Goal: Task Accomplishment & Management: Complete application form

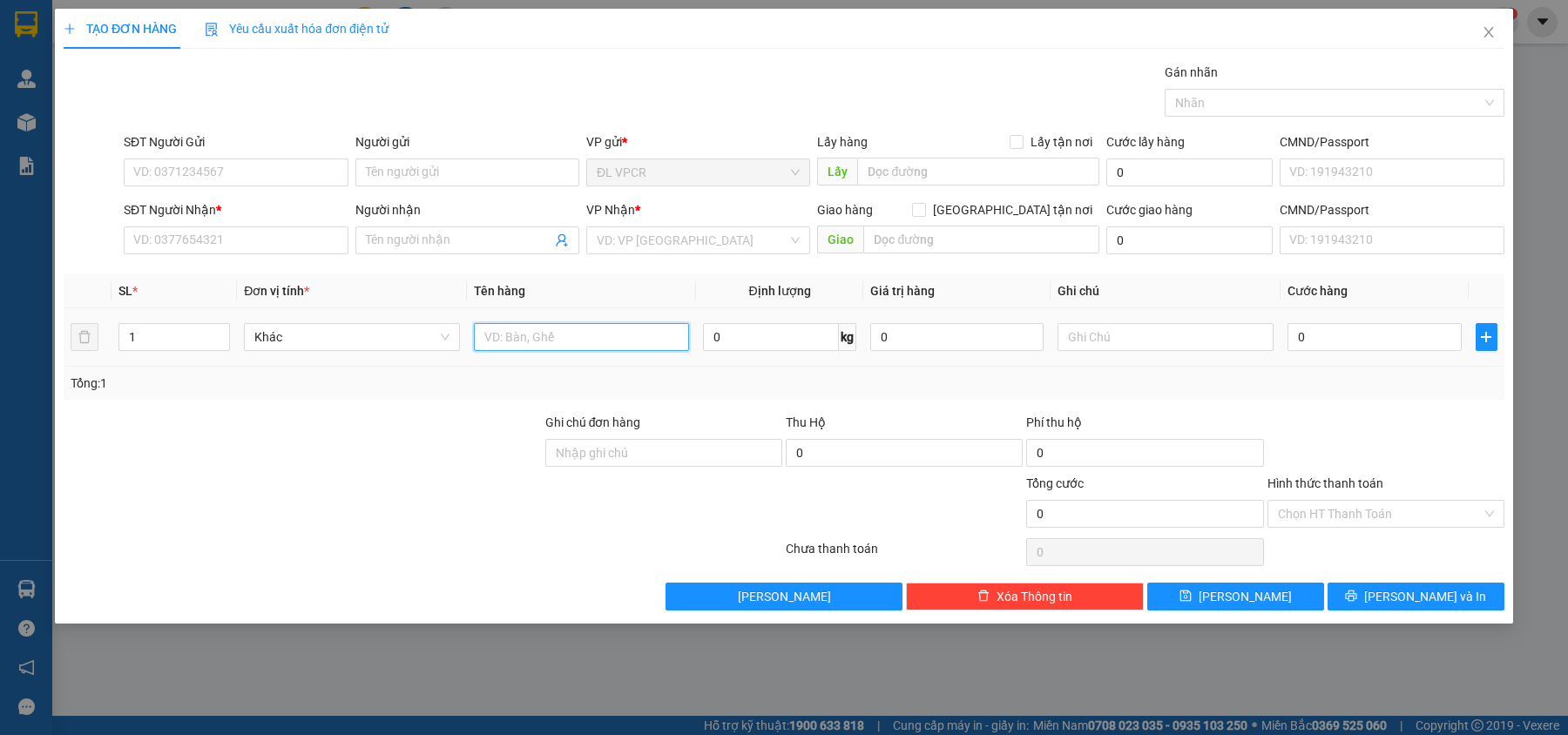
click at [528, 339] on input "text" at bounding box center [582, 337] width 216 height 28
type input "1 hộp"
click at [1365, 343] on input "0" at bounding box center [1374, 337] width 174 height 28
type input "2"
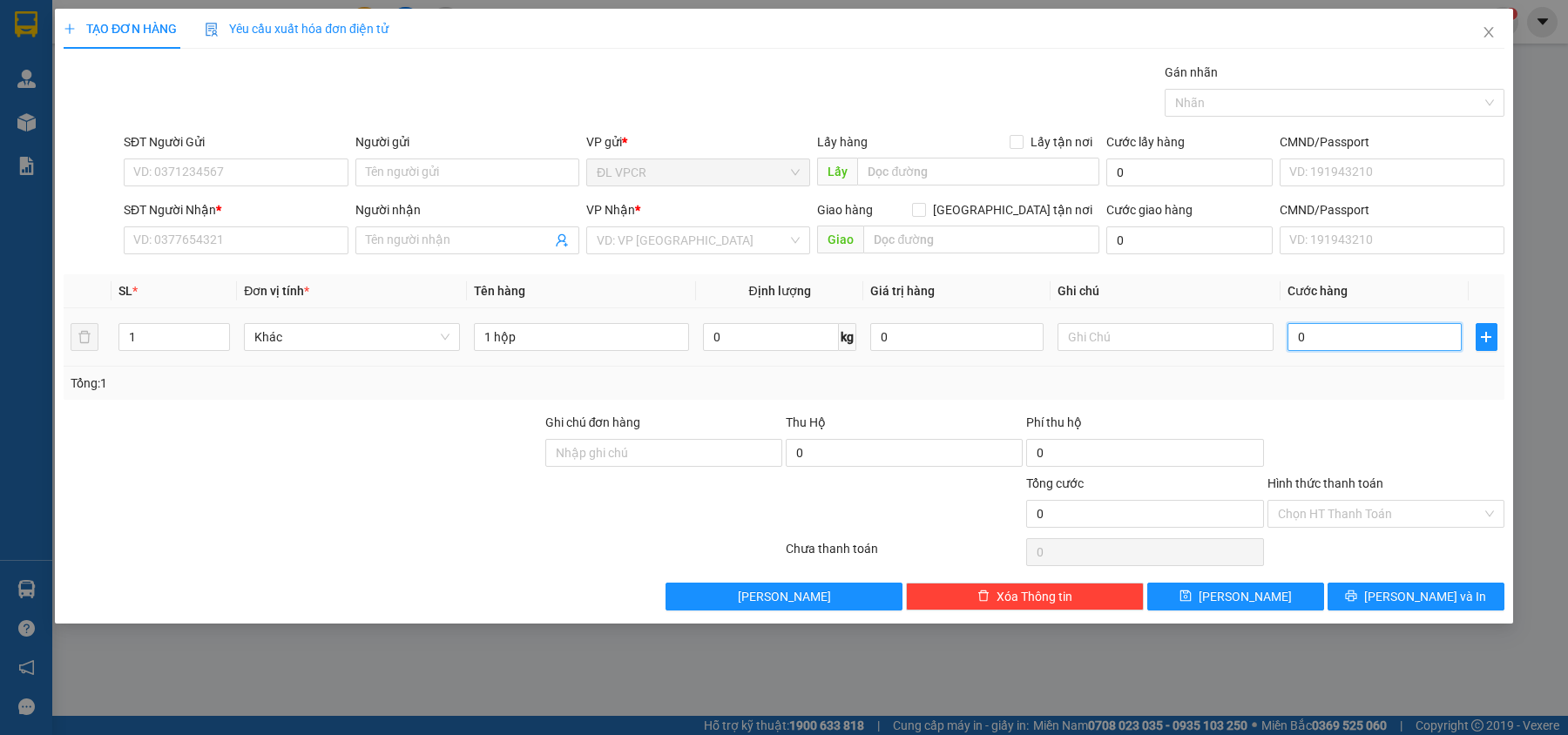
type input "2"
type input "20"
type input "20.000"
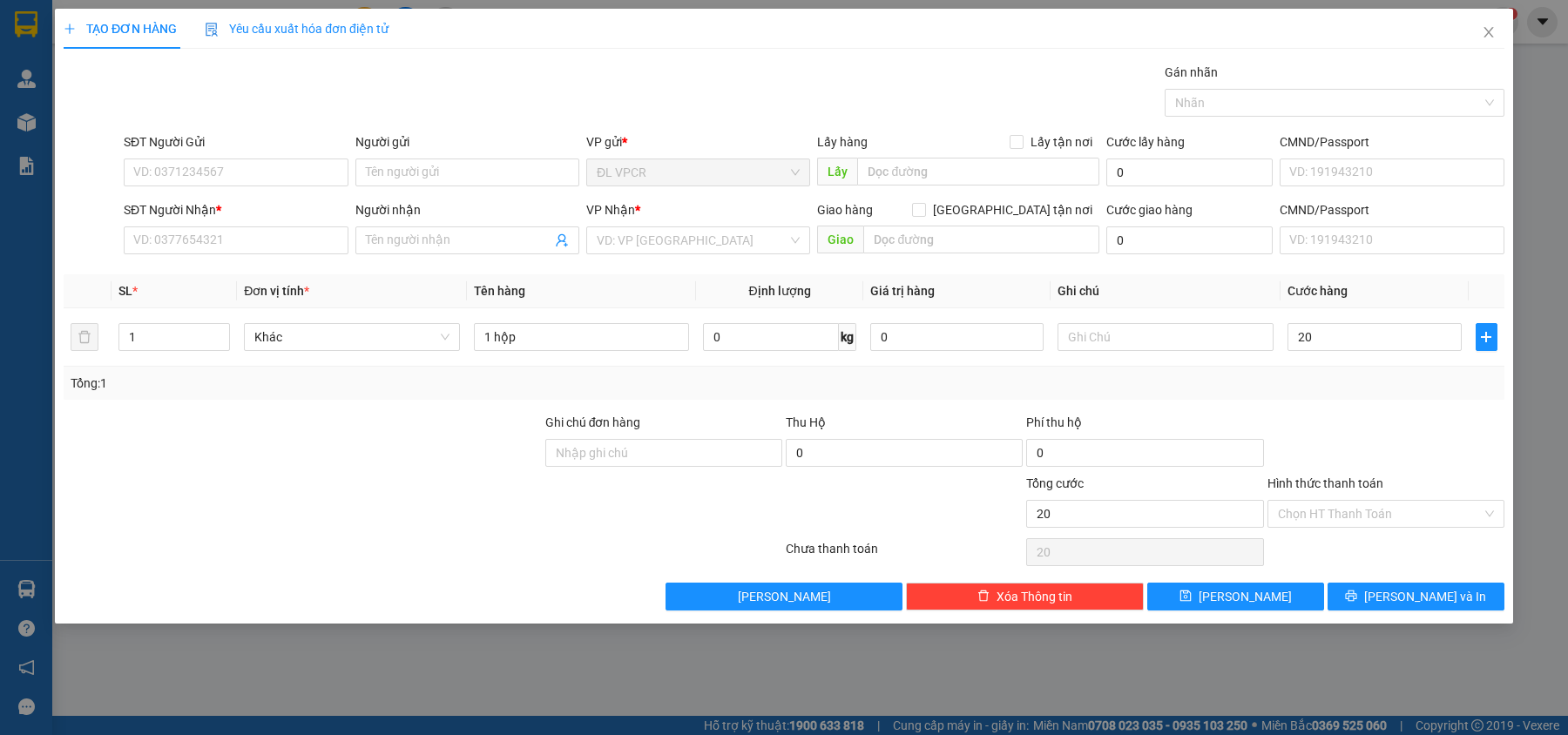
type input "20.000"
click at [1359, 428] on div at bounding box center [1386, 443] width 240 height 61
click at [1381, 513] on input "Hình thức thanh toán" at bounding box center [1379, 513] width 204 height 26
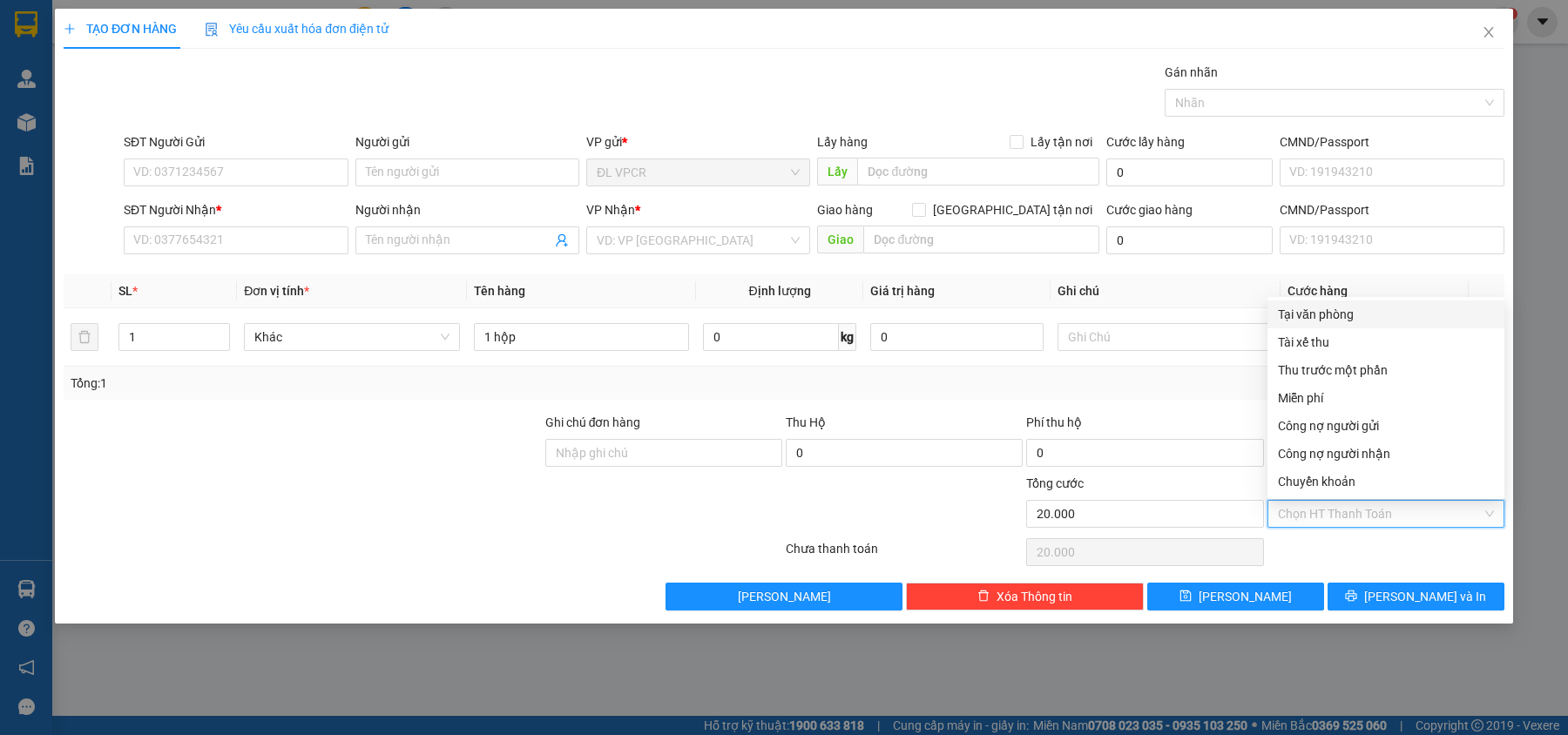
click at [1345, 316] on div "Tại văn phòng" at bounding box center [1385, 315] width 216 height 20
type input "0"
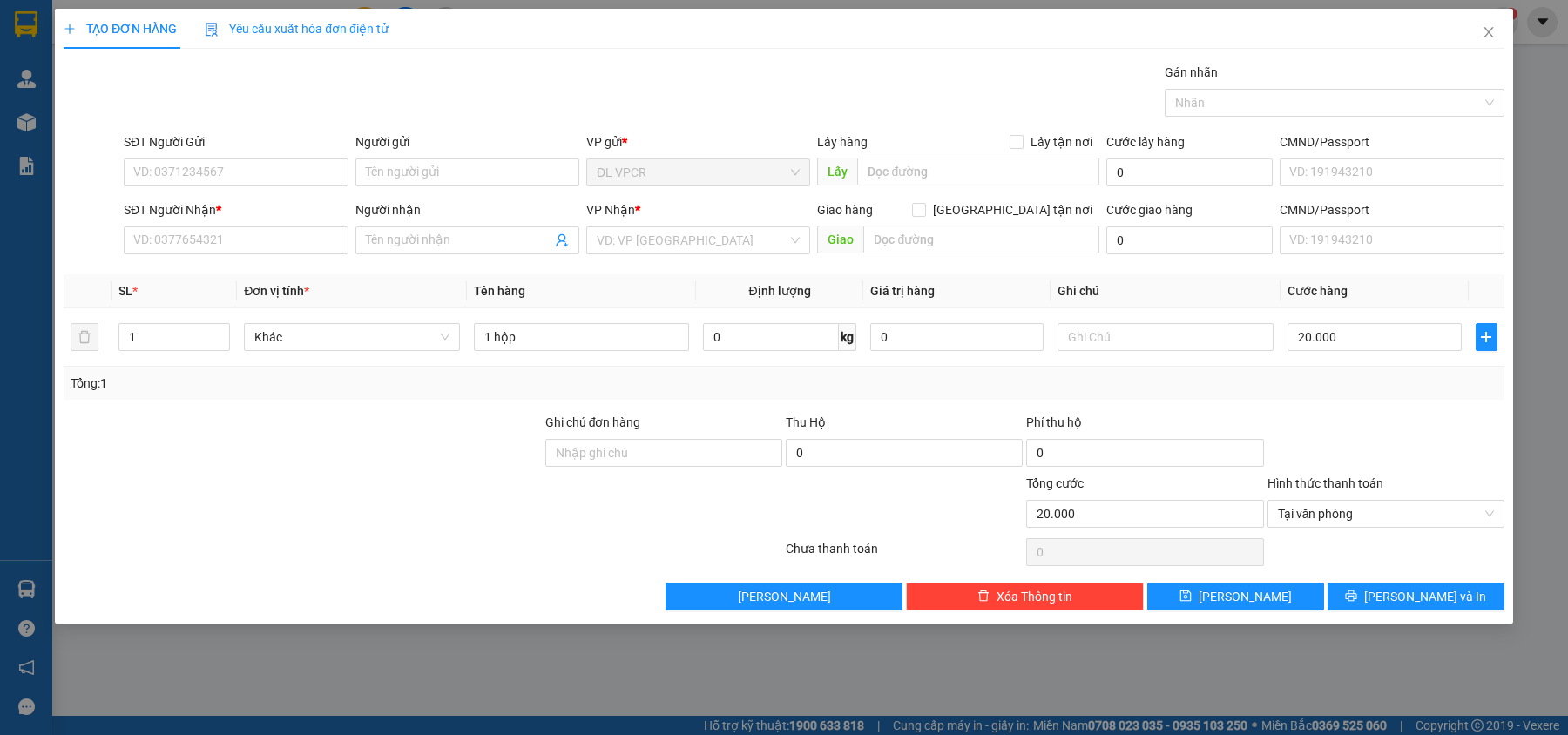
click at [1325, 395] on div "Tổng: 1" at bounding box center [784, 383] width 1441 height 33
